Goal: Navigation & Orientation: Find specific page/section

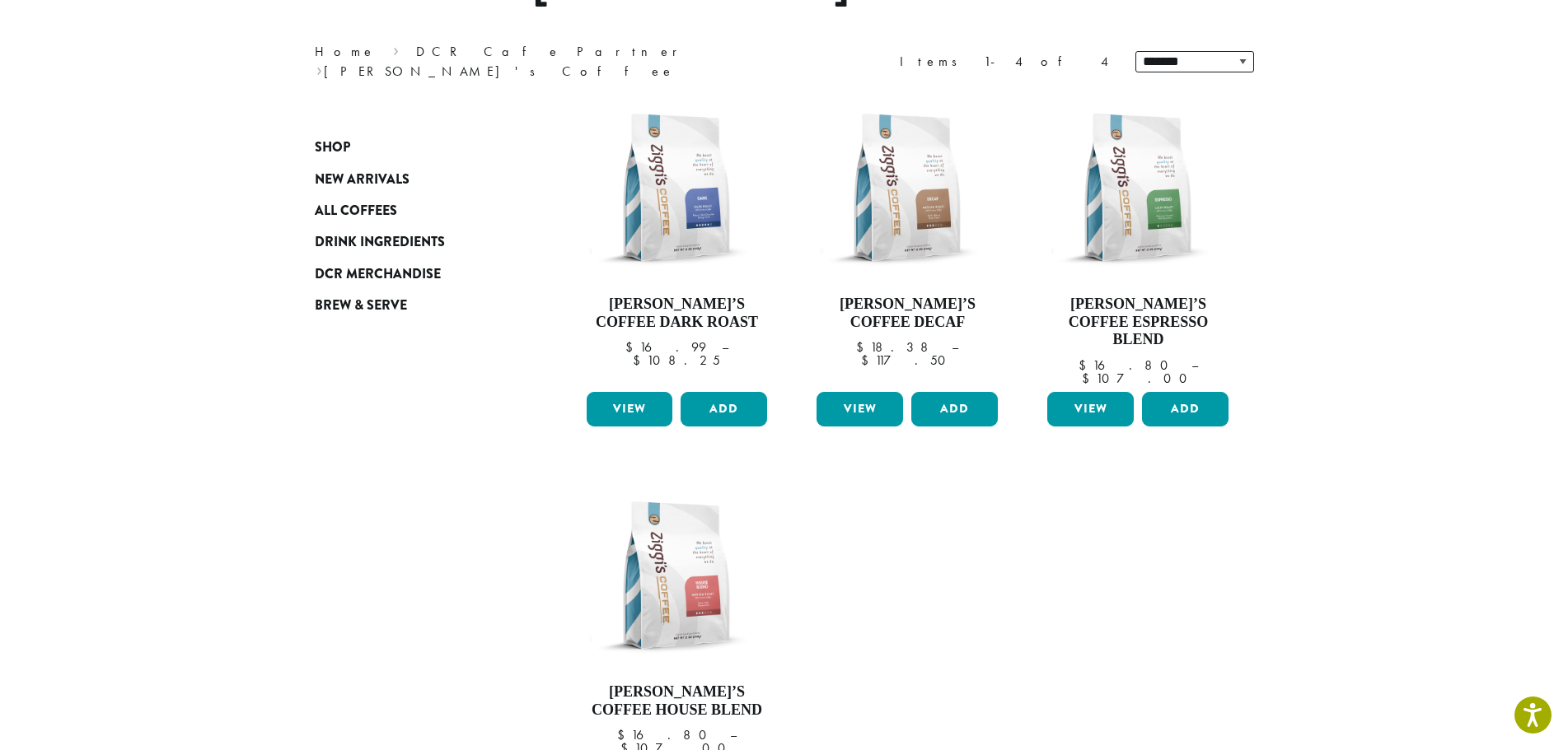
scroll to position [165, 0]
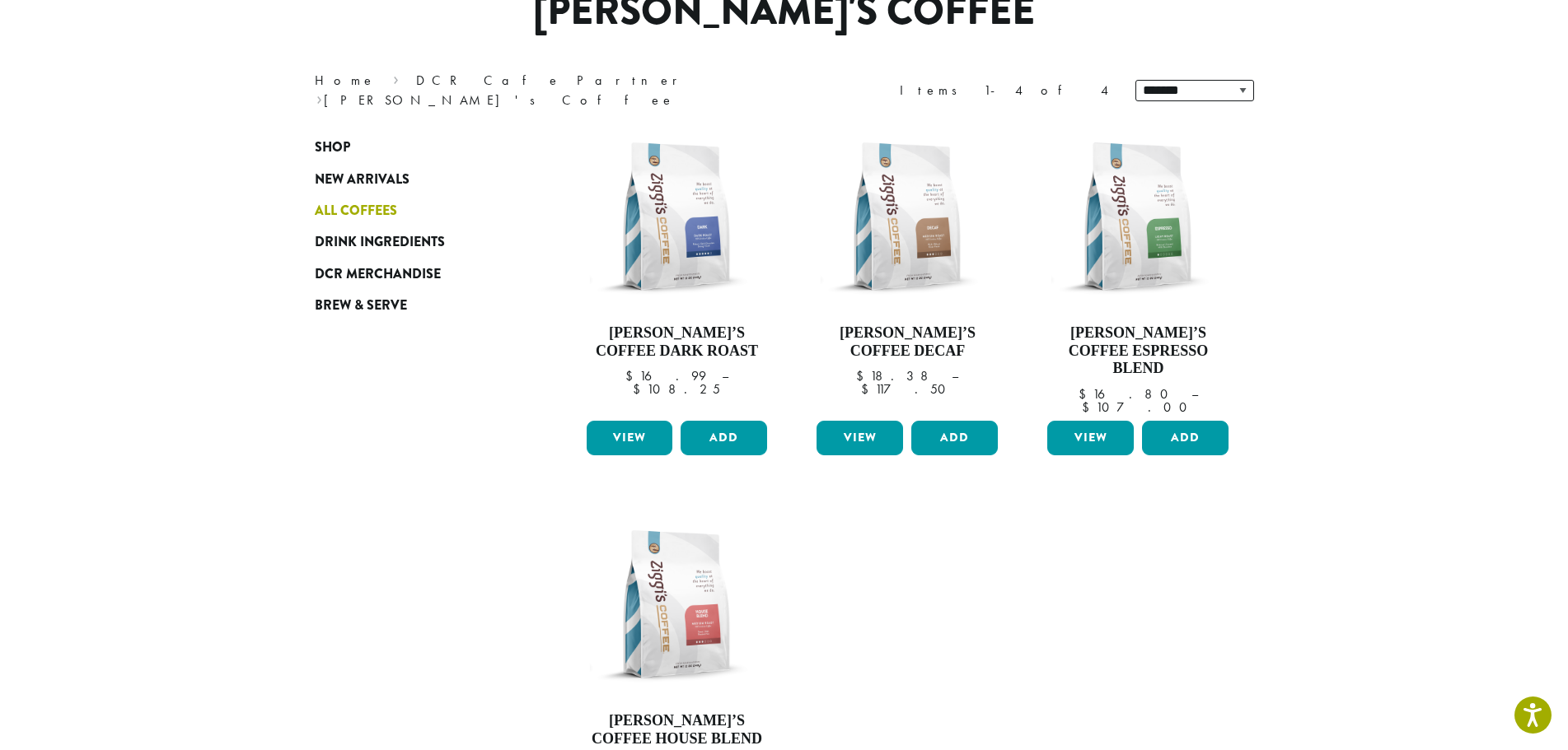
click at [371, 204] on span "All Coffees" at bounding box center [356, 211] width 82 height 21
